Goal: Task Accomplishment & Management: Use online tool/utility

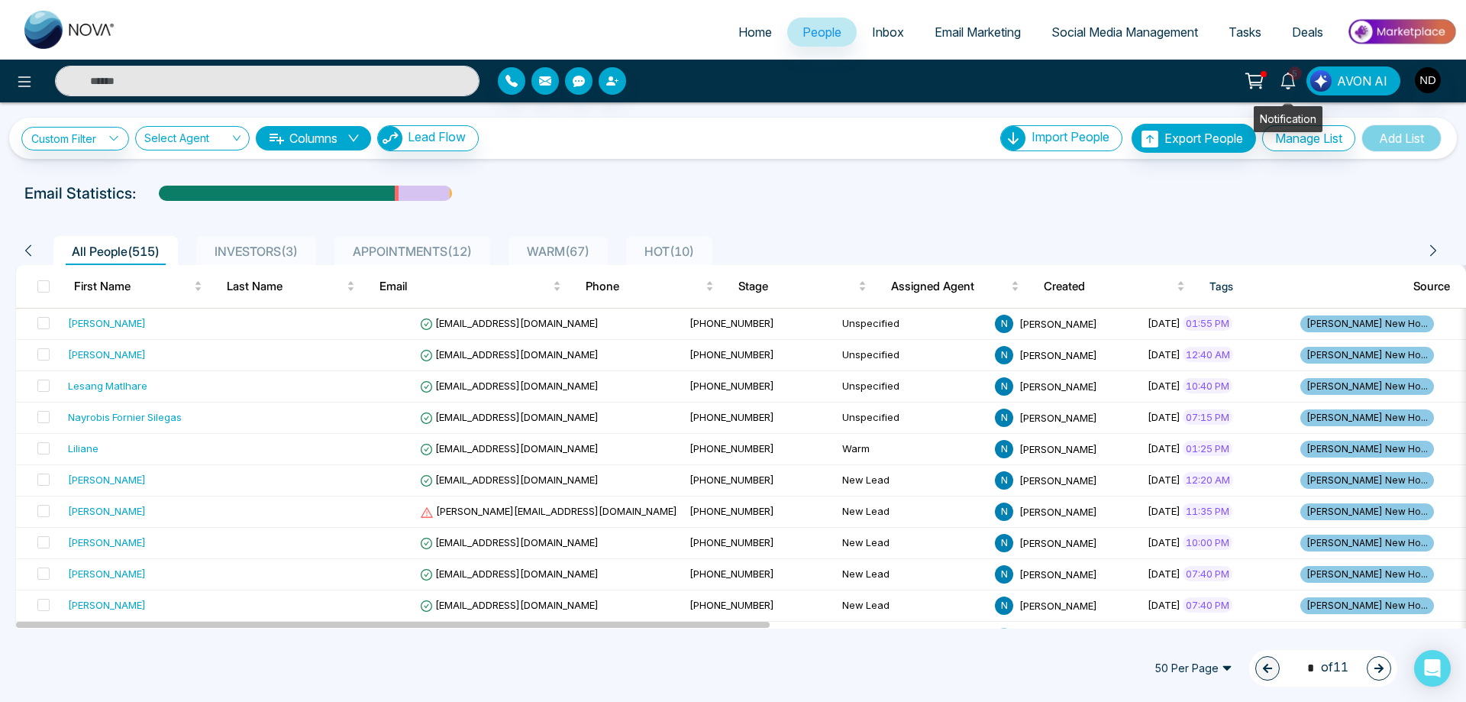
click at [1291, 76] on span "5" at bounding box center [1295, 73] width 14 height 14
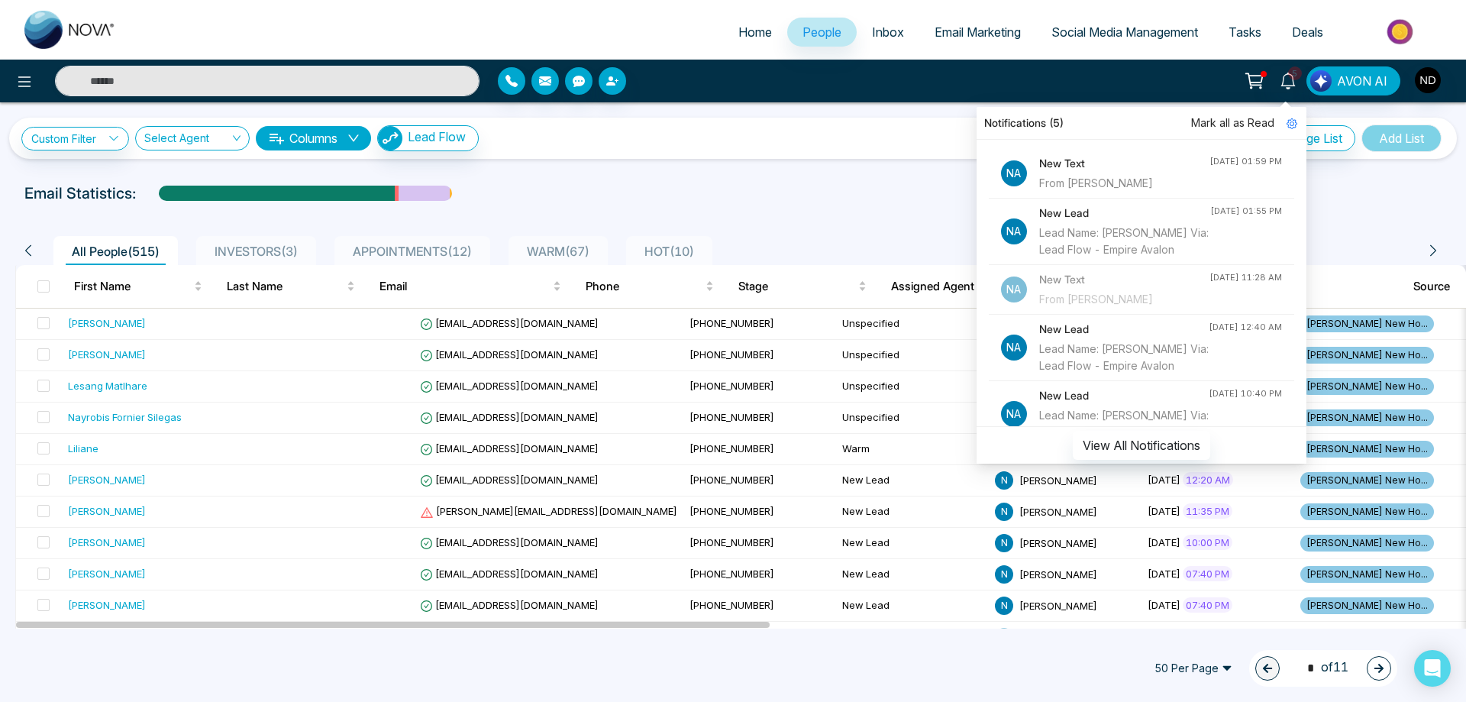
click at [776, 143] on div "Custom Filter Choose a filter Cancel Apply Select Agent Columns Lead Flow Impor…" at bounding box center [732, 138] width 1423 height 29
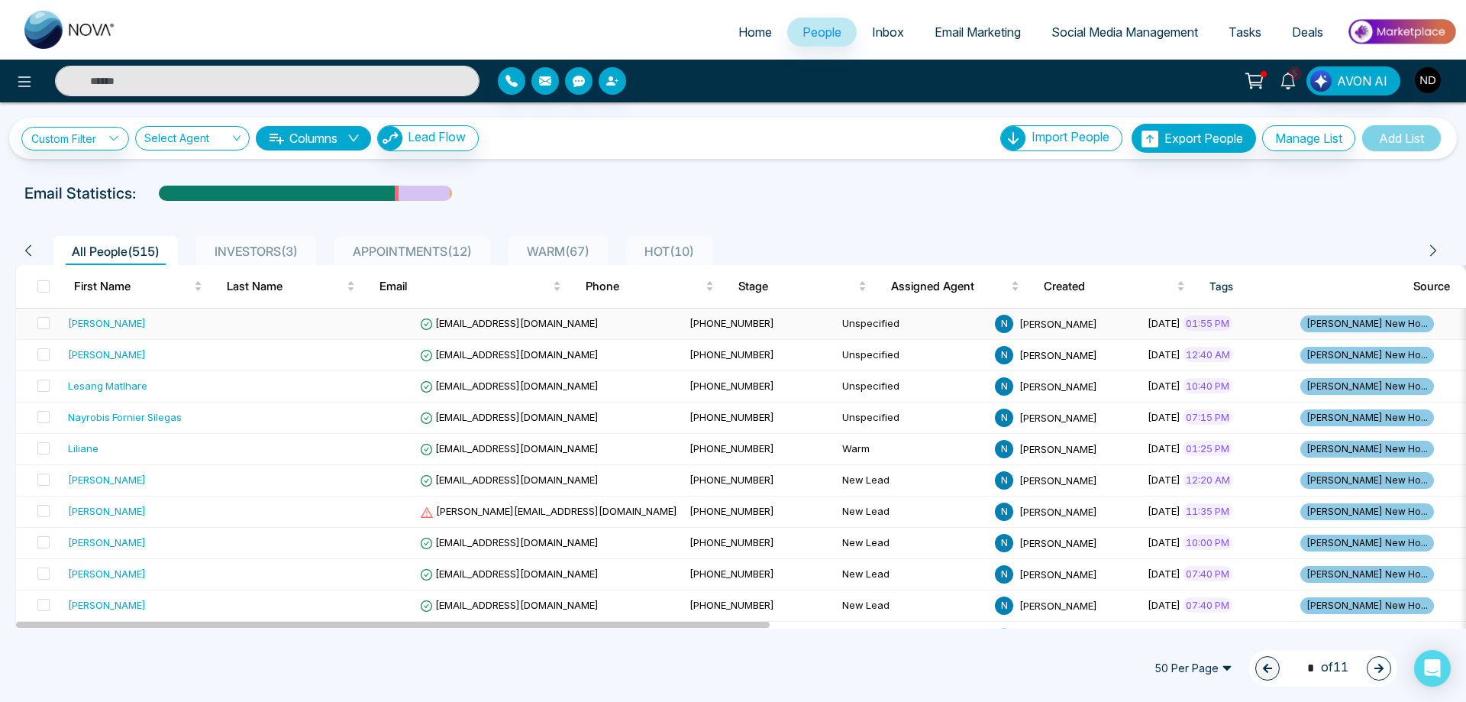
click at [86, 319] on div "[PERSON_NAME]" at bounding box center [107, 322] width 78 height 15
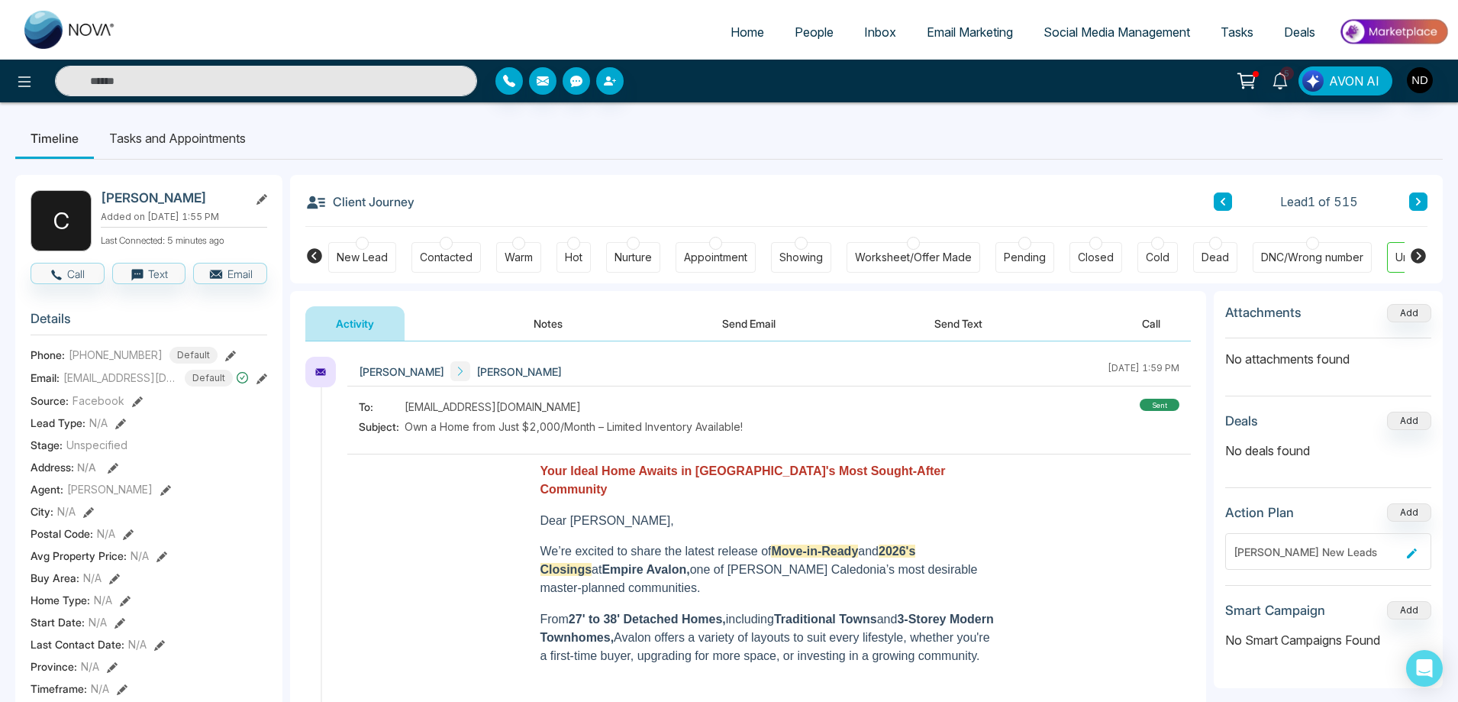
click at [970, 329] on button "Send Text" at bounding box center [958, 323] width 109 height 34
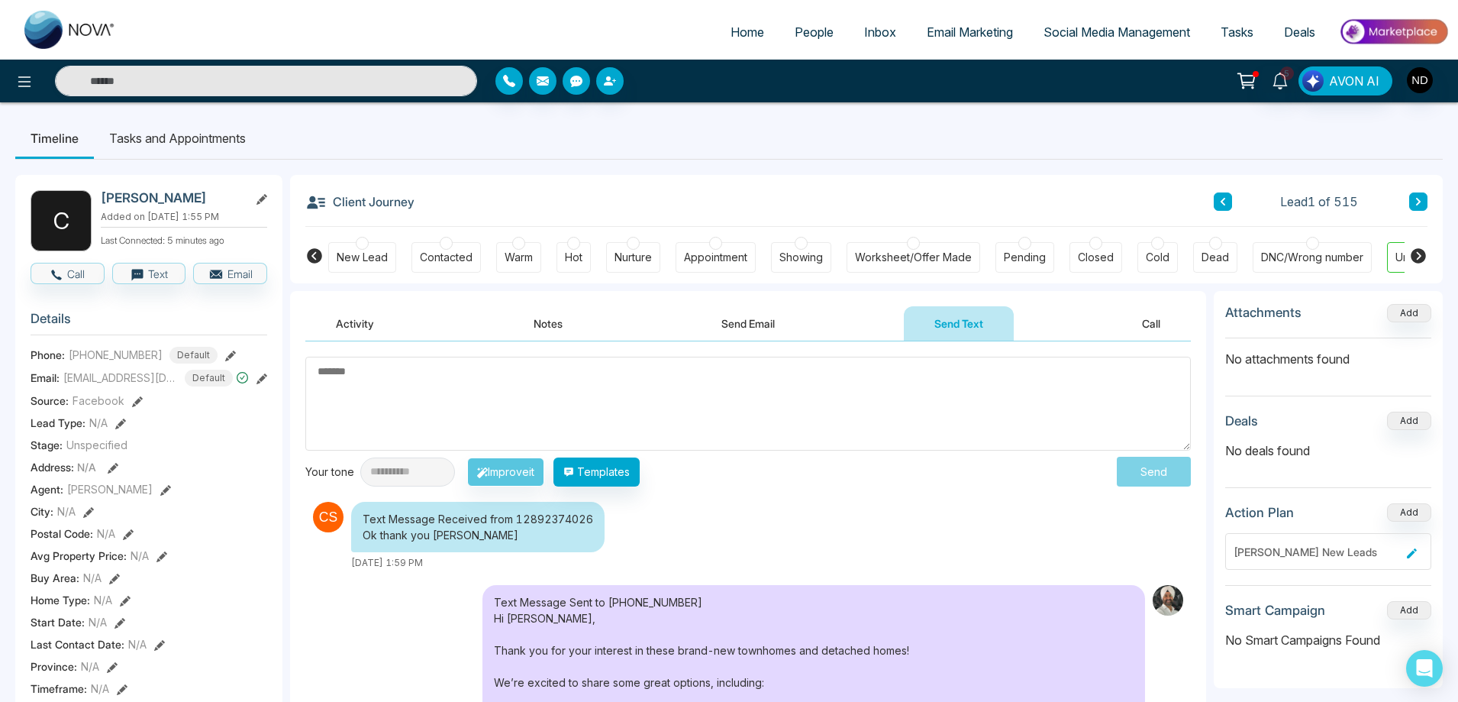
click at [745, 323] on button "Send Email" at bounding box center [748, 323] width 115 height 34
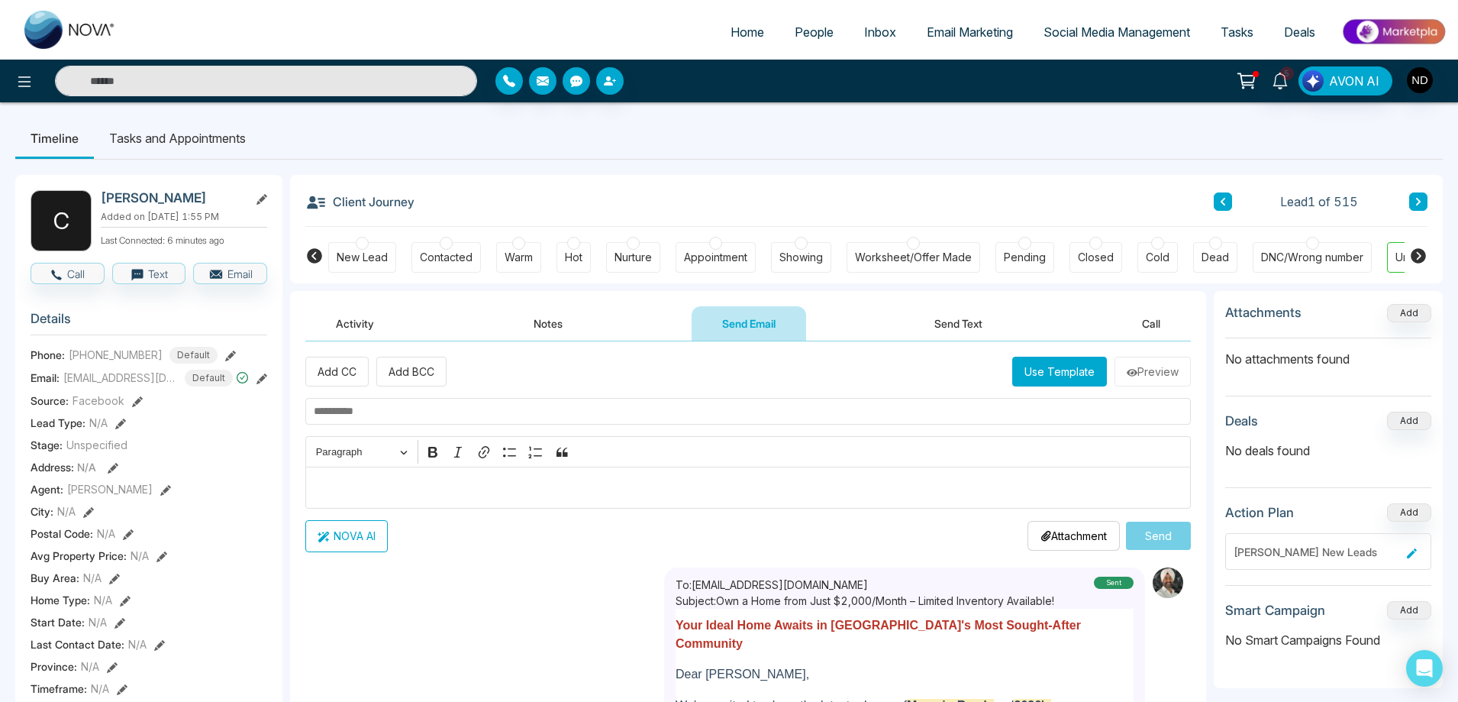
click at [371, 329] on button "Activity" at bounding box center [354, 323] width 99 height 34
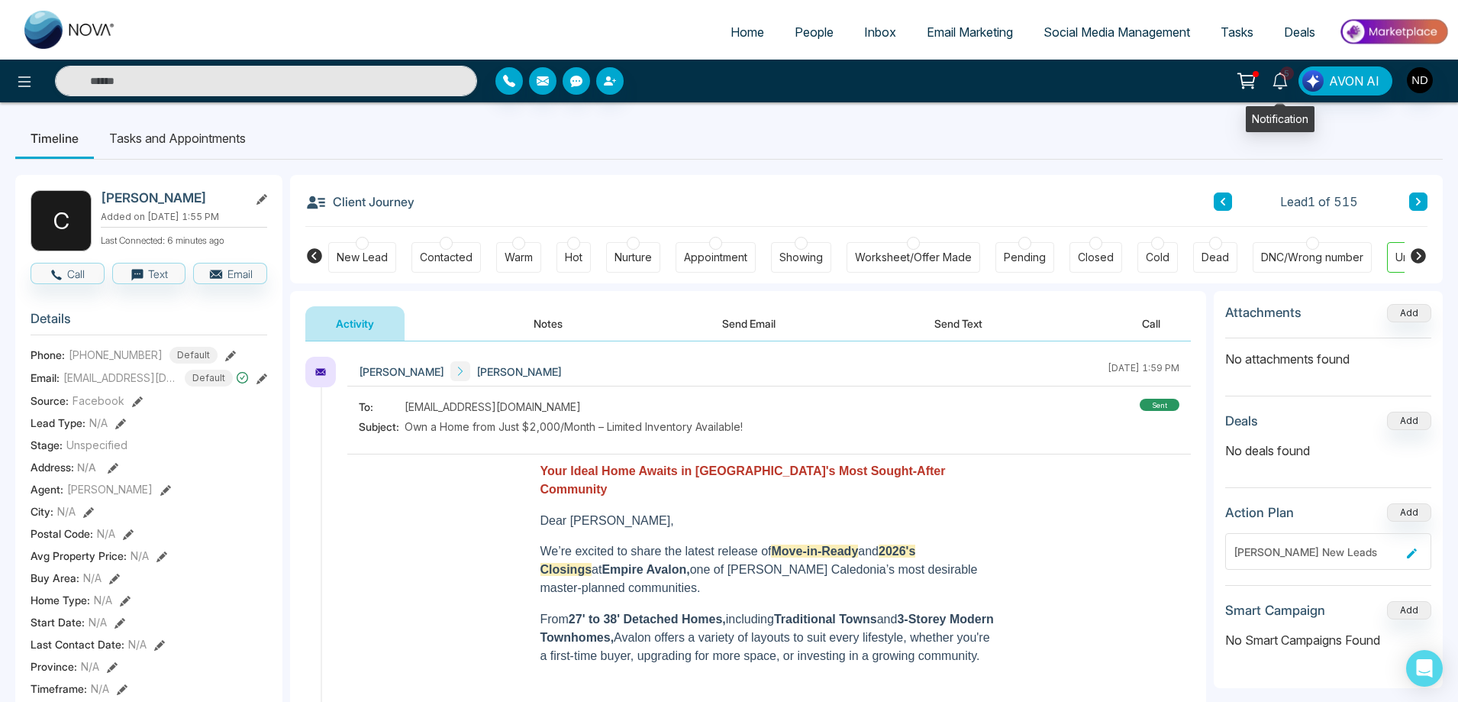
click at [1283, 82] on icon at bounding box center [1280, 81] width 17 height 17
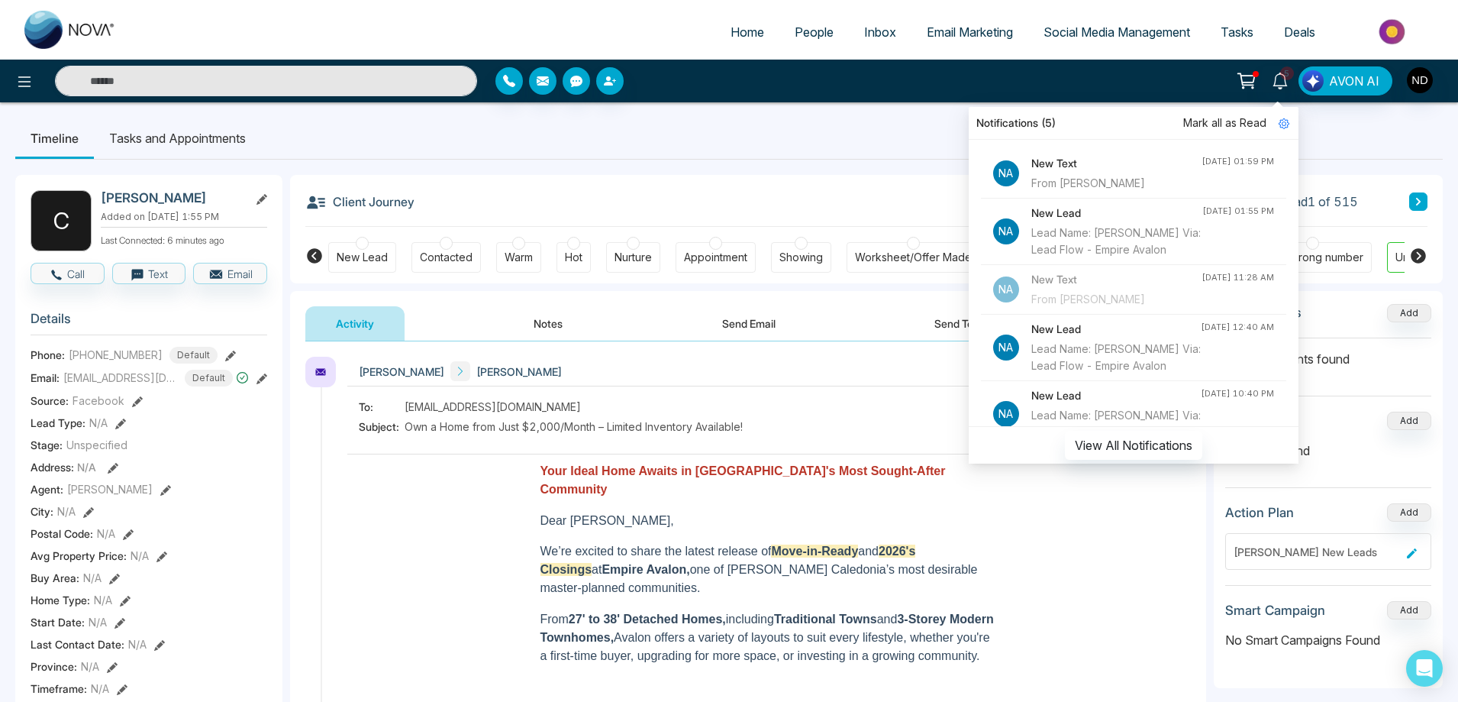
click at [795, 31] on span "People" at bounding box center [814, 31] width 39 height 15
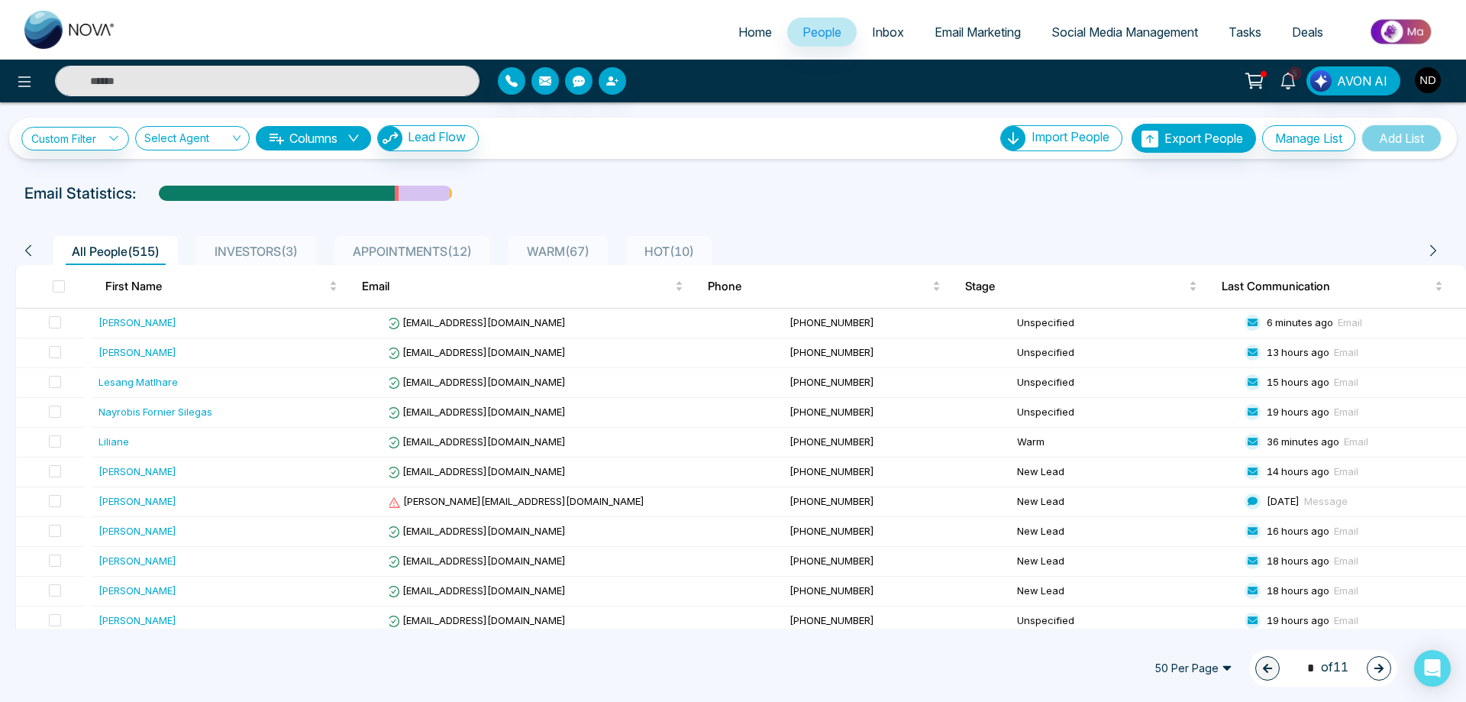
click at [592, 192] on div "Email Statistics:" at bounding box center [493, 193] width 938 height 23
click at [719, 195] on div "Email Statistics:" at bounding box center [493, 193] width 938 height 23
